Goal: Information Seeking & Learning: Understand process/instructions

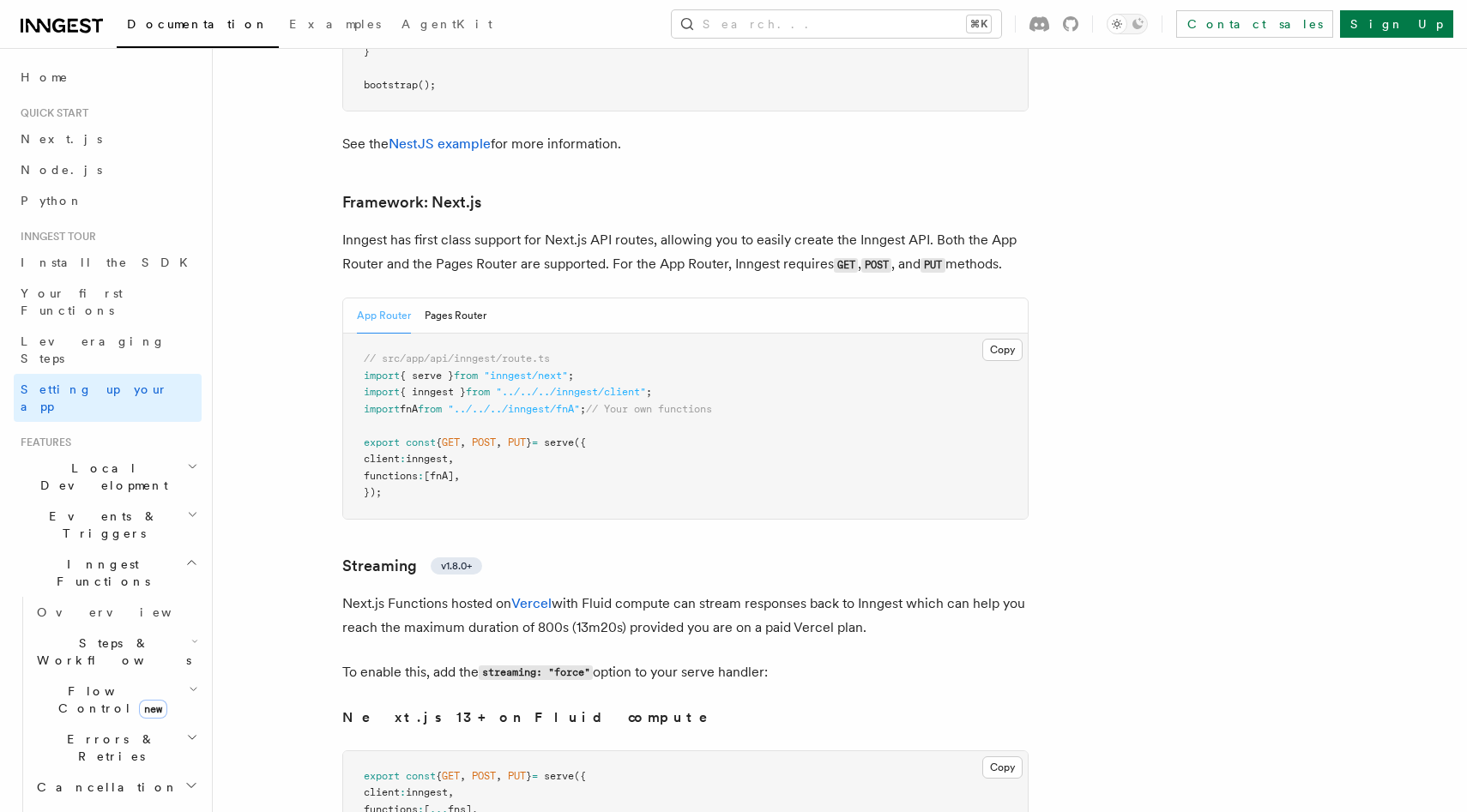
scroll to position [11118, 0]
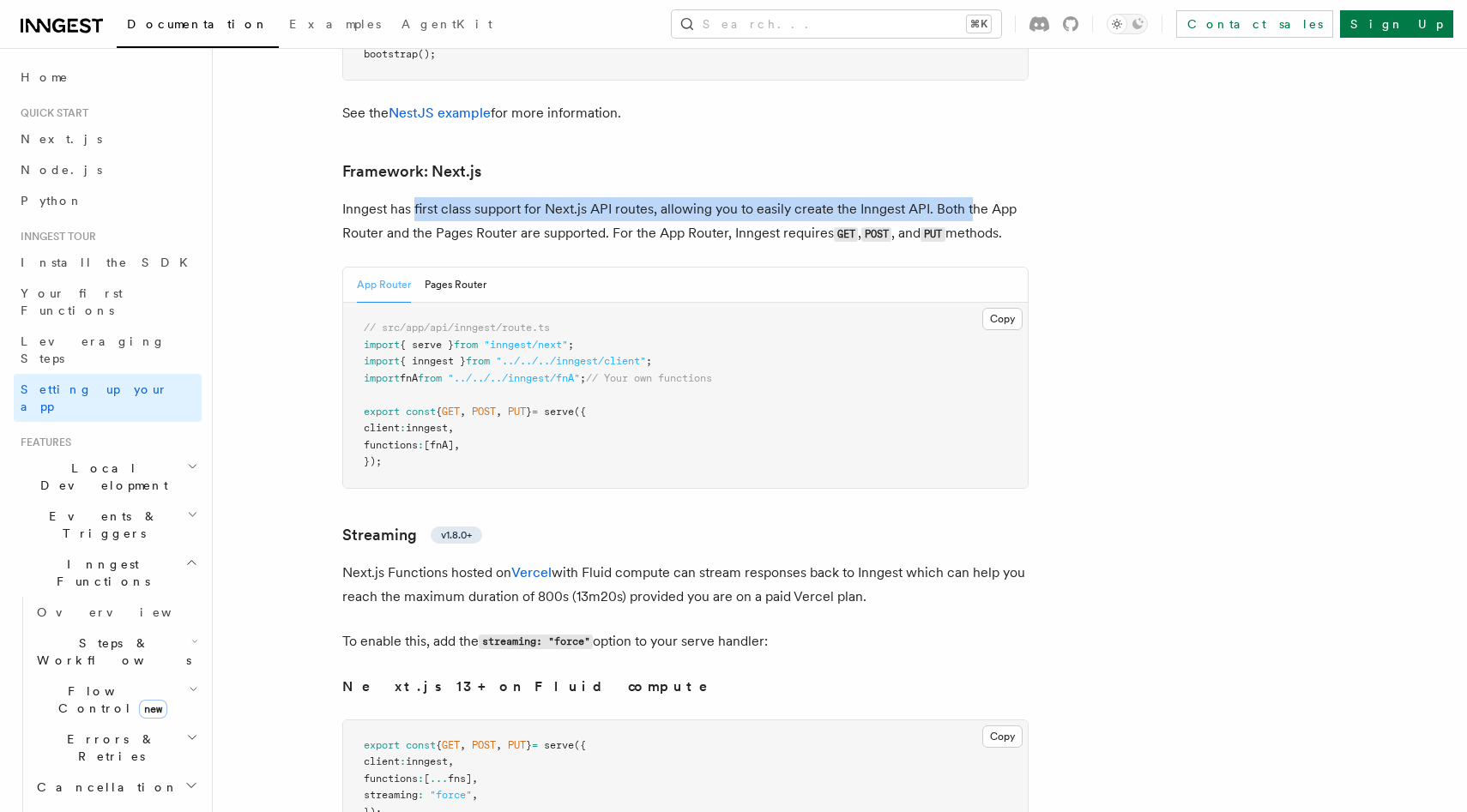
drag, startPoint x: 973, startPoint y: 130, endPoint x: 415, endPoint y: 129, distance: 558.0
click at [415, 197] on p "Inngest has first class support for Next.js API routes, allowing you to easily …" at bounding box center [686, 222] width 686 height 49
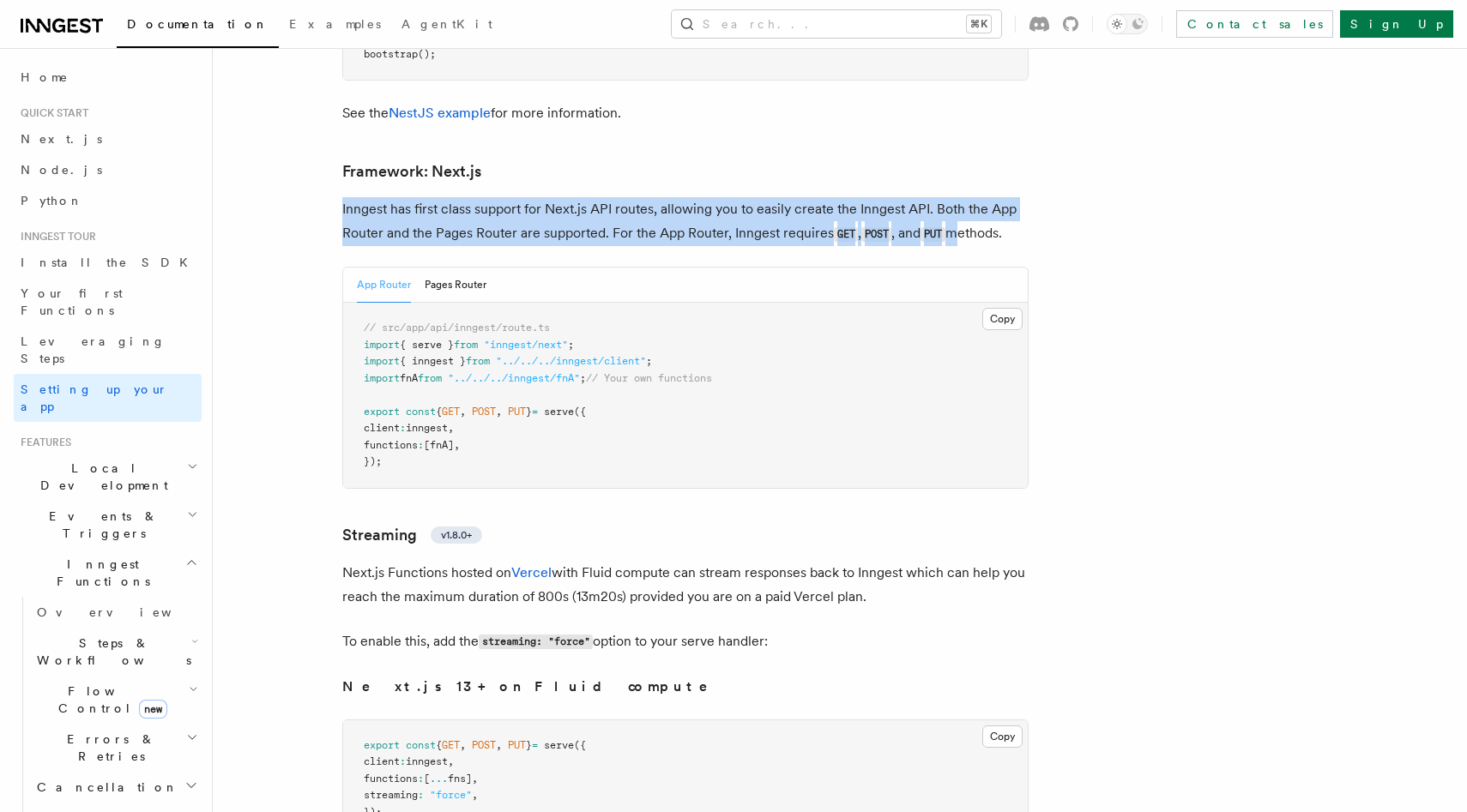
drag, startPoint x: 344, startPoint y: 131, endPoint x: 961, endPoint y: 164, distance: 617.9
click at [961, 197] on p "Inngest has first class support for Next.js API routes, allowing you to easily …" at bounding box center [686, 222] width 686 height 49
click at [1019, 197] on p "Inngest has first class support for Next.js API routes, allowing you to easily …" at bounding box center [686, 222] width 686 height 49
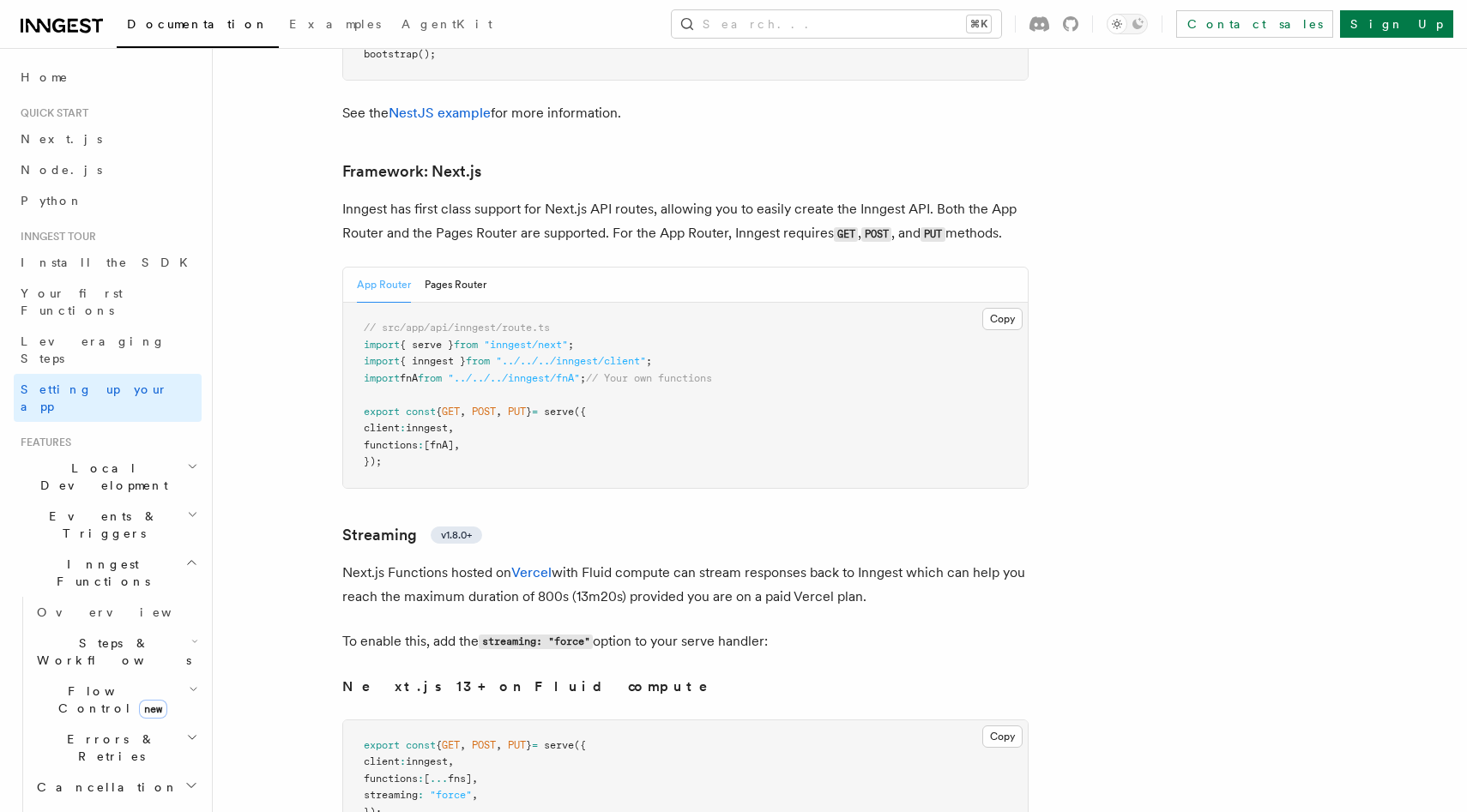
drag, startPoint x: 946, startPoint y: 516, endPoint x: 348, endPoint y: 494, distance: 598.4
click at [348, 561] on p "Next.js Functions hosted on Vercel with Fluid compute can stream responses back…" at bounding box center [686, 585] width 686 height 48
drag, startPoint x: 348, startPoint y: 494, endPoint x: 883, endPoint y: 523, distance: 535.8
click at [883, 561] on p "Next.js Functions hosted on Vercel with Fluid compute can stream responses back…" at bounding box center [686, 585] width 686 height 48
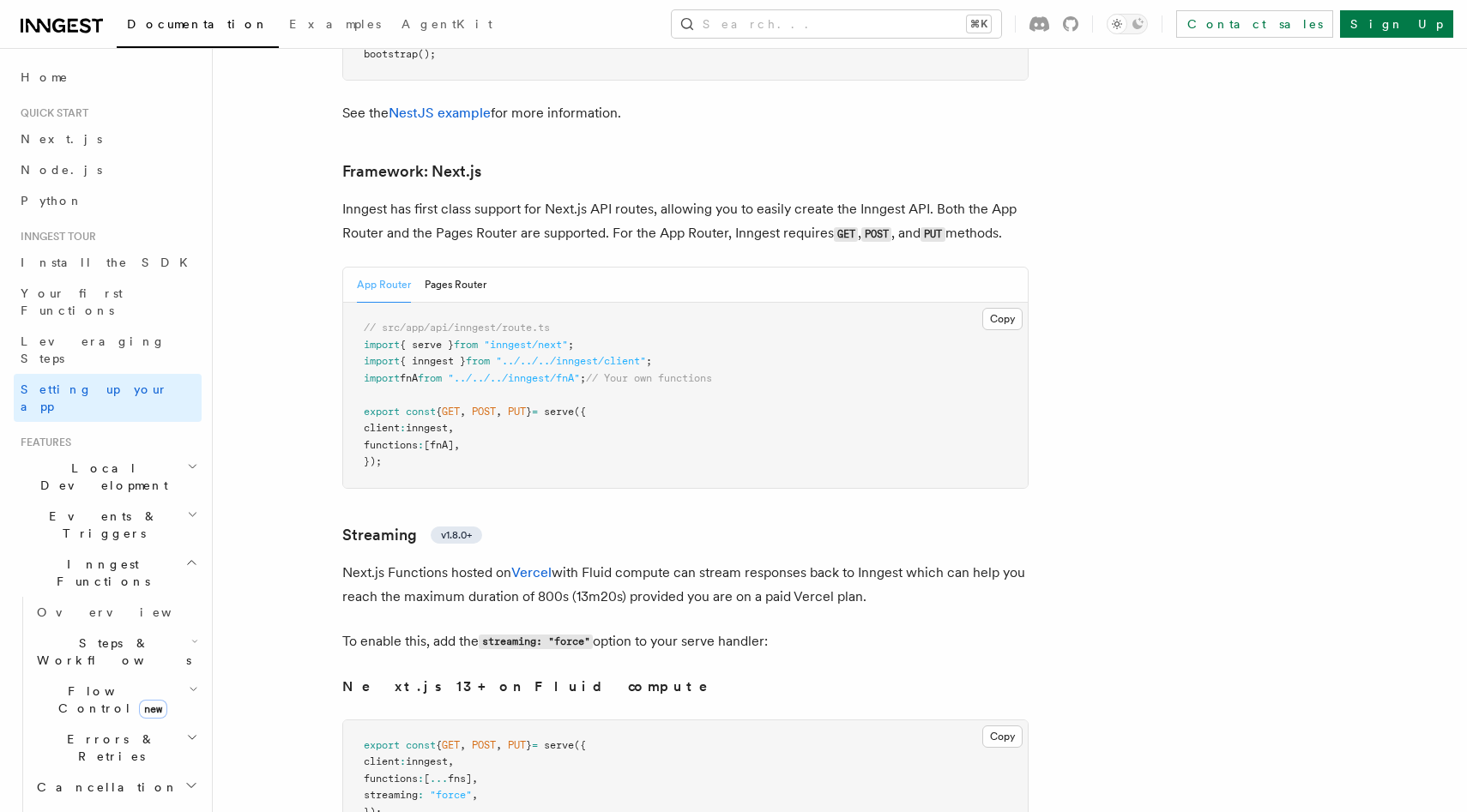
drag, startPoint x: 913, startPoint y: 511, endPoint x: 343, endPoint y: 494, distance: 570.3
click at [343, 561] on p "Next.js Functions hosted on Vercel with Fluid compute can stream responses back…" at bounding box center [686, 585] width 686 height 48
drag, startPoint x: 343, startPoint y: 494, endPoint x: 887, endPoint y: 522, distance: 544.7
click at [887, 561] on p "Next.js Functions hosted on Vercel with Fluid compute can stream responses back…" at bounding box center [686, 585] width 686 height 48
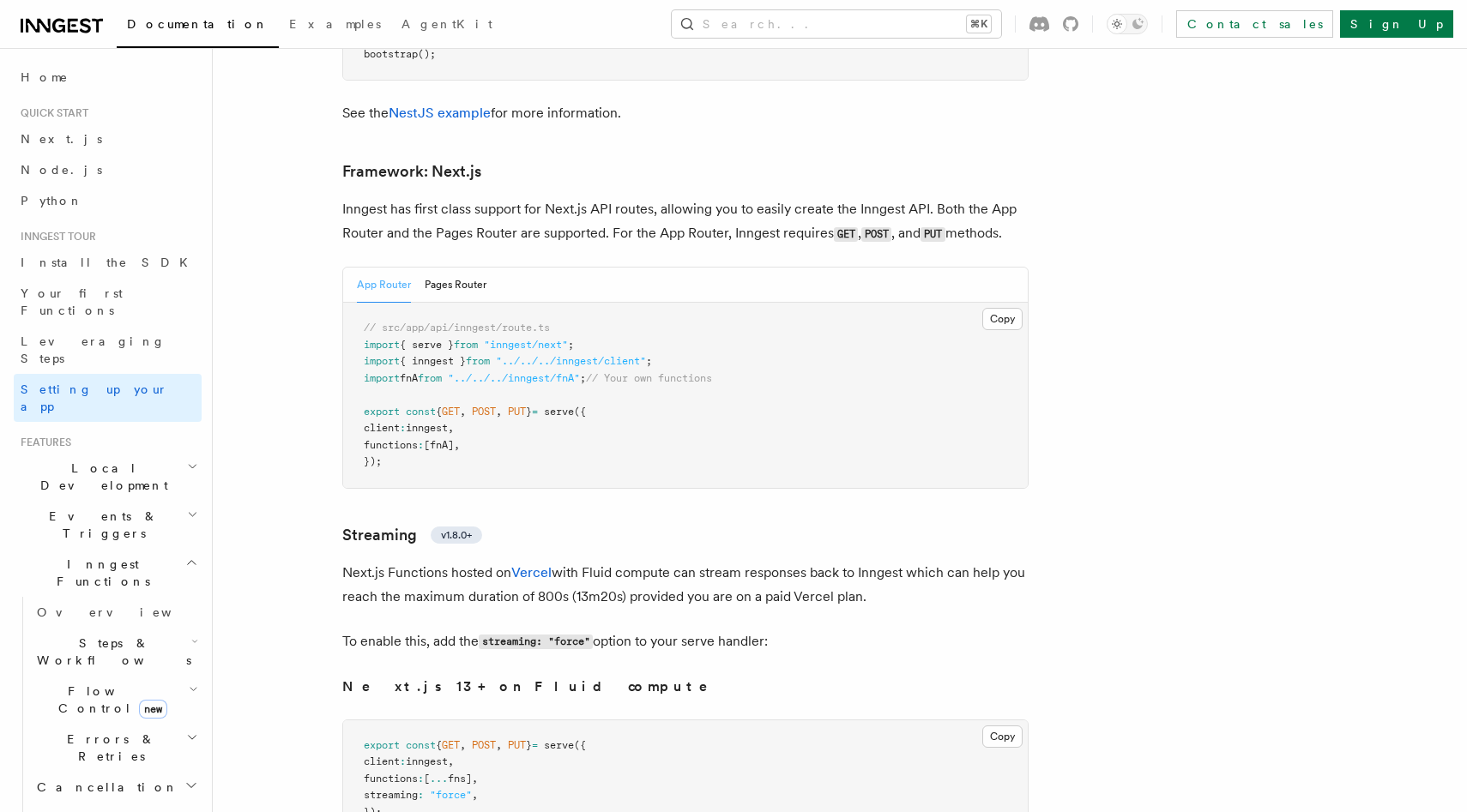
click at [887, 561] on p "Next.js Functions hosted on Vercel with Fluid compute can stream responses back…" at bounding box center [686, 585] width 686 height 48
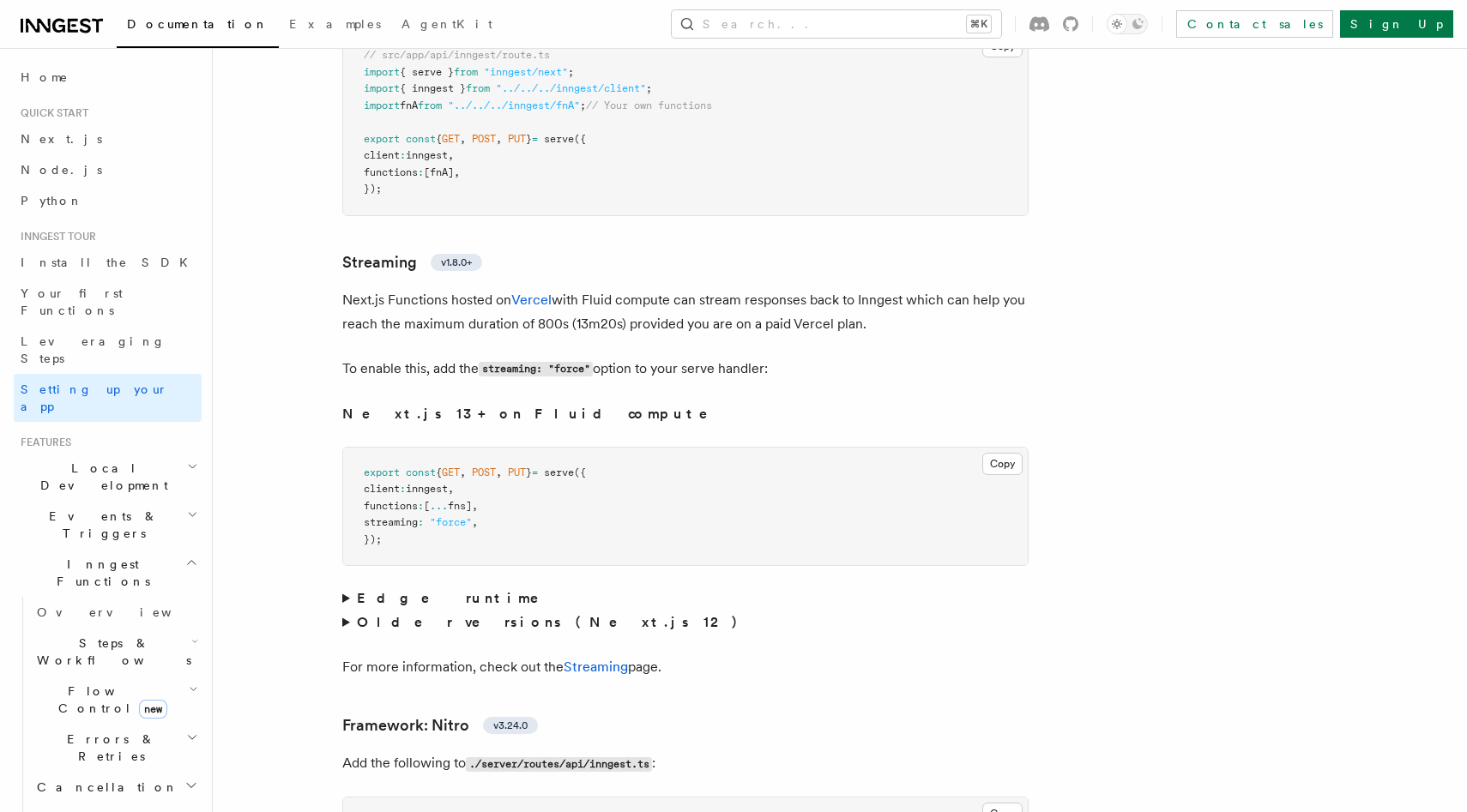
scroll to position [11412, 0]
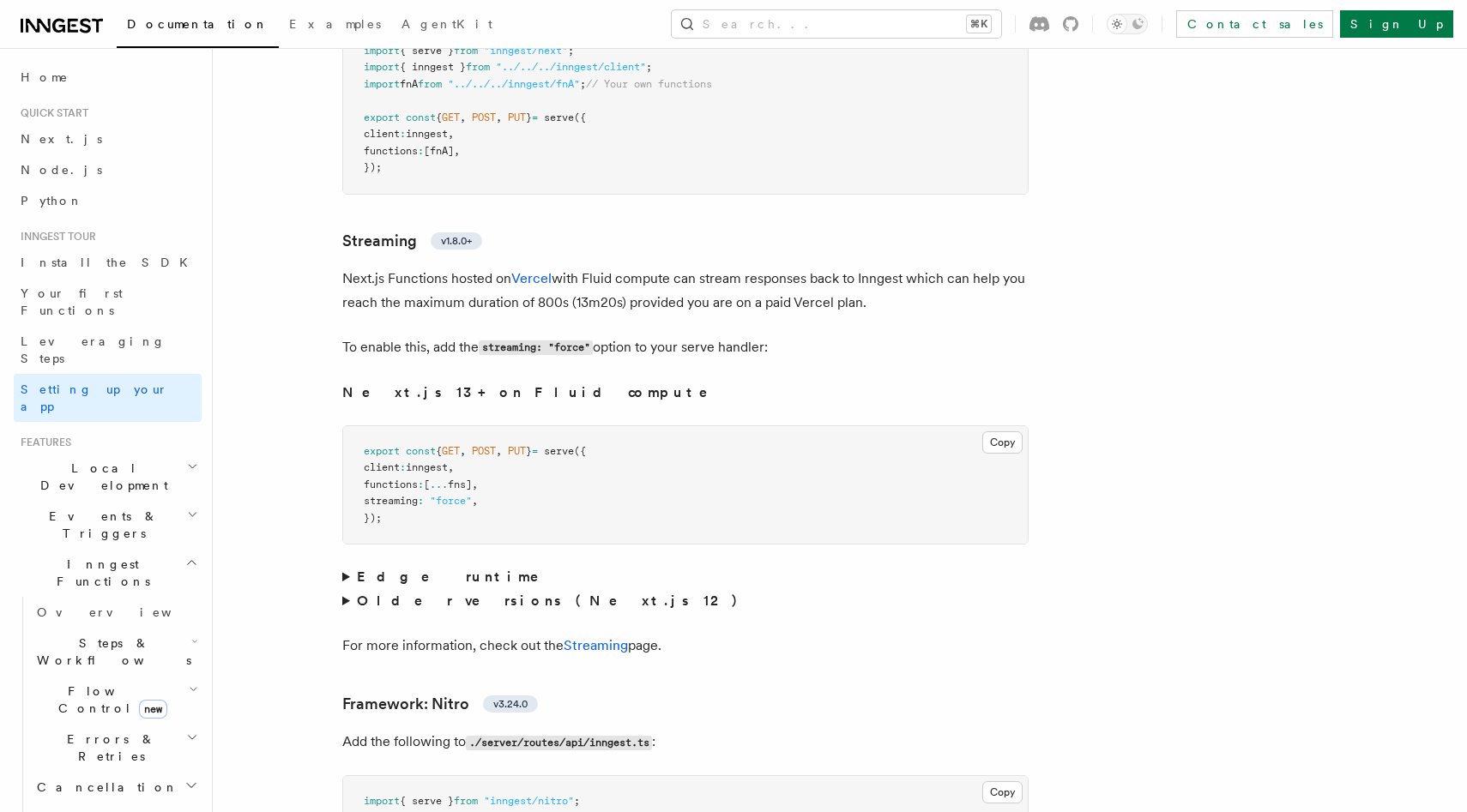
click at [347, 565] on summary "Edge runtime" at bounding box center [686, 576] width 686 height 24
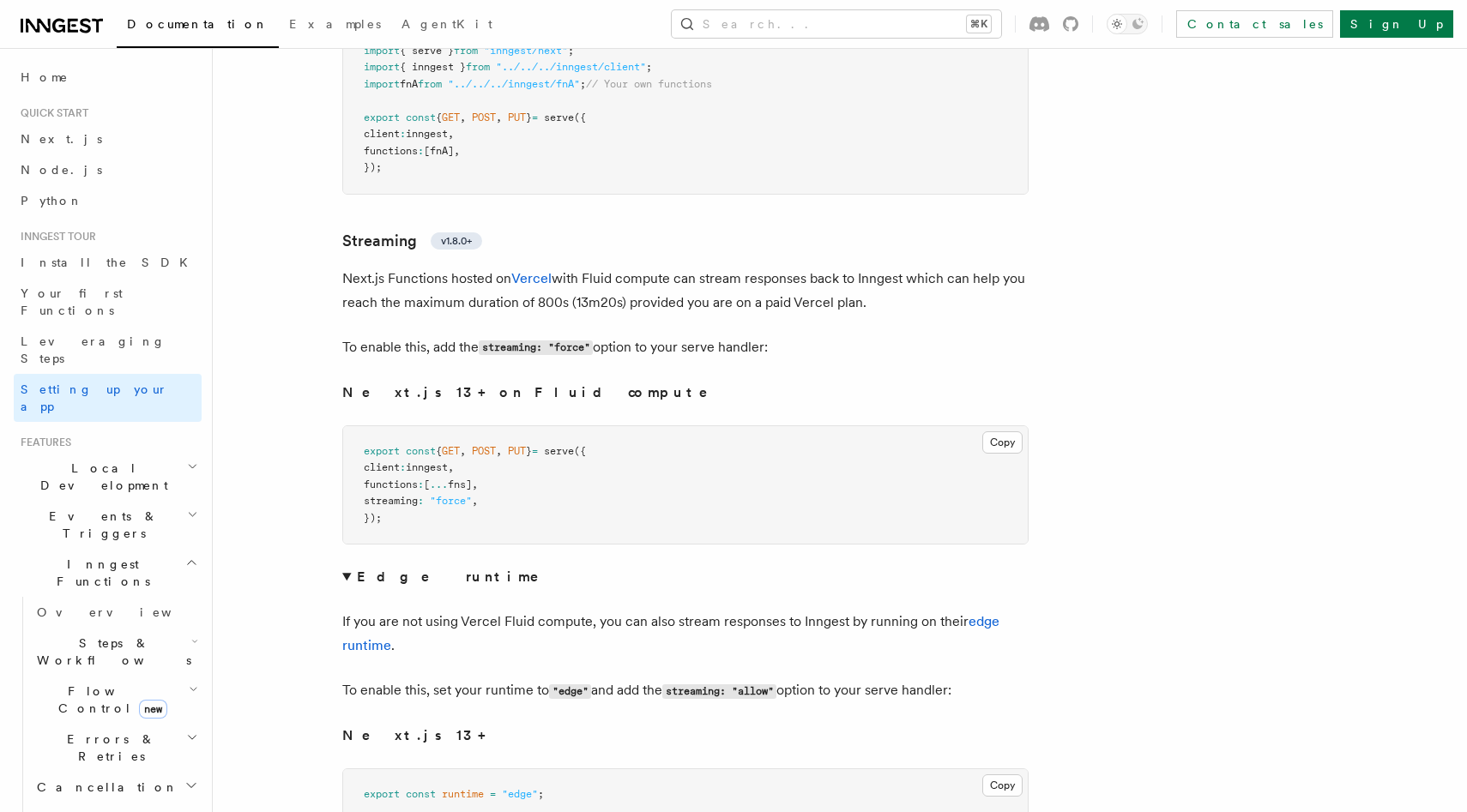
click at [348, 565] on summary "Edge runtime" at bounding box center [686, 576] width 686 height 24
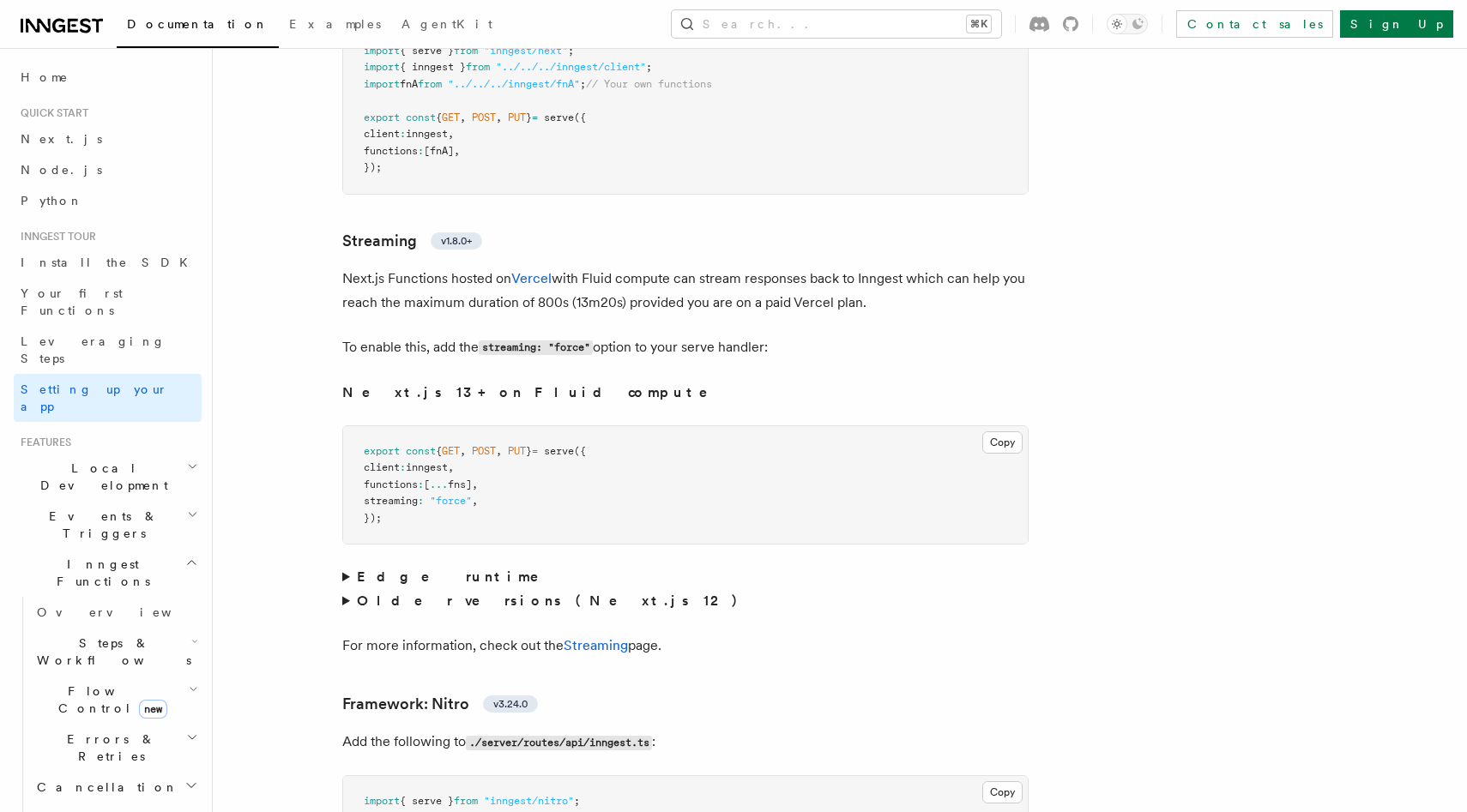
drag, startPoint x: 424, startPoint y: 203, endPoint x: 899, endPoint y: 224, distance: 475.5
click at [899, 267] on p "Next.js Functions hosted on Vercel with Fluid compute can stream responses back…" at bounding box center [686, 290] width 686 height 48
click at [920, 267] on p "Next.js Functions hosted on Vercel with Fluid compute can stream responses back…" at bounding box center [686, 290] width 686 height 48
drag, startPoint x: 764, startPoint y: 223, endPoint x: 340, endPoint y: 202, distance: 424.5
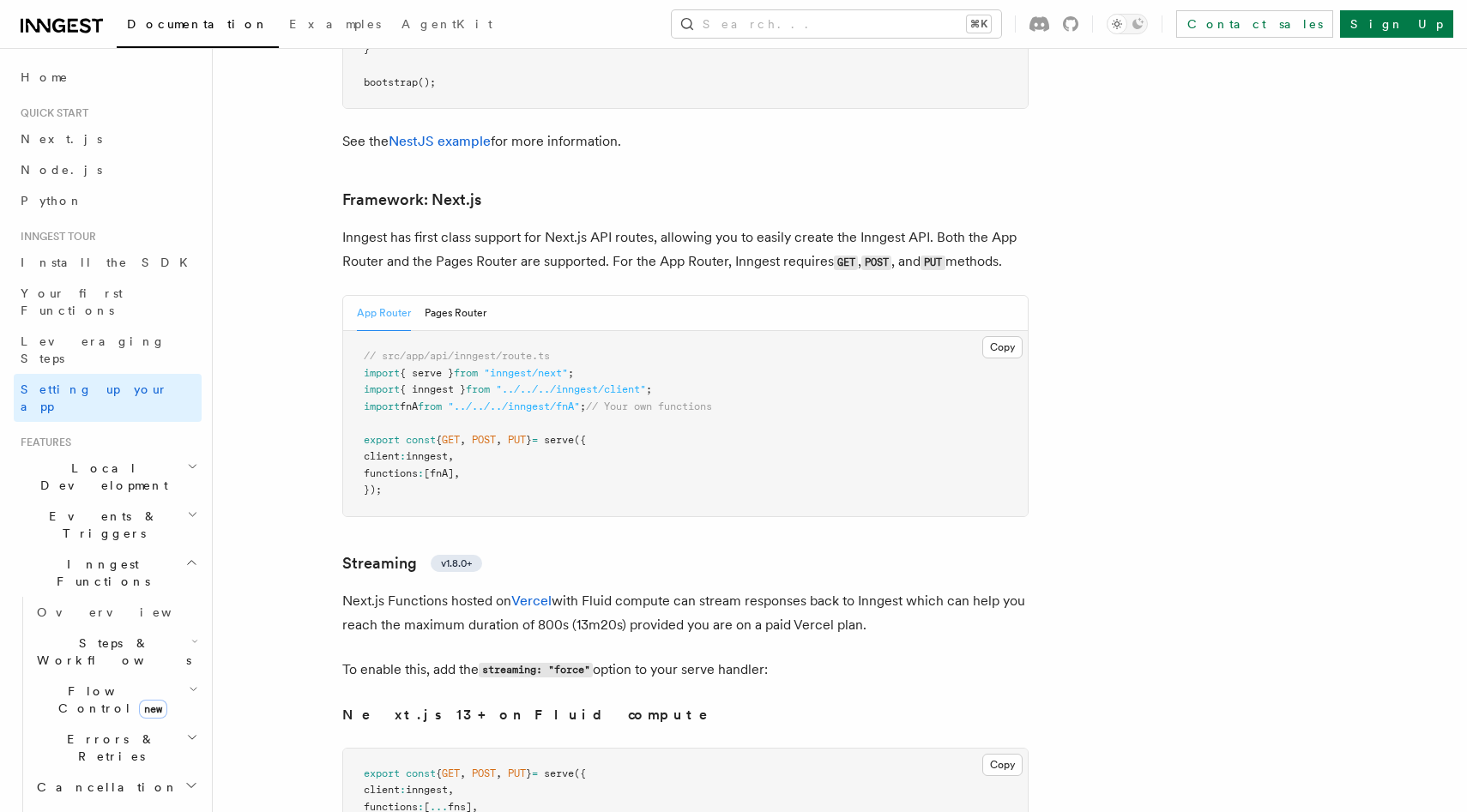
scroll to position [11095, 0]
